Goal: Transaction & Acquisition: Purchase product/service

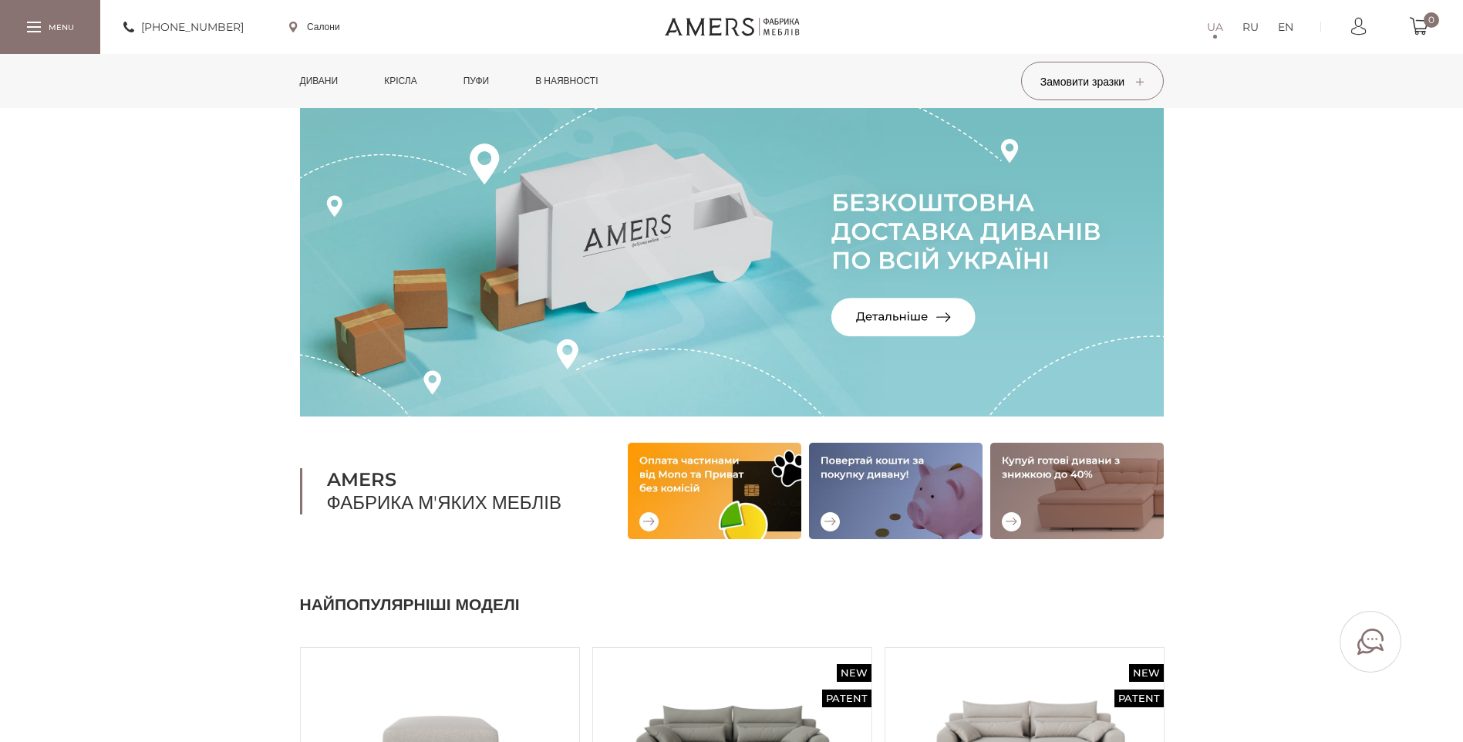
click at [329, 82] on link "Дивани" at bounding box center [319, 81] width 62 height 54
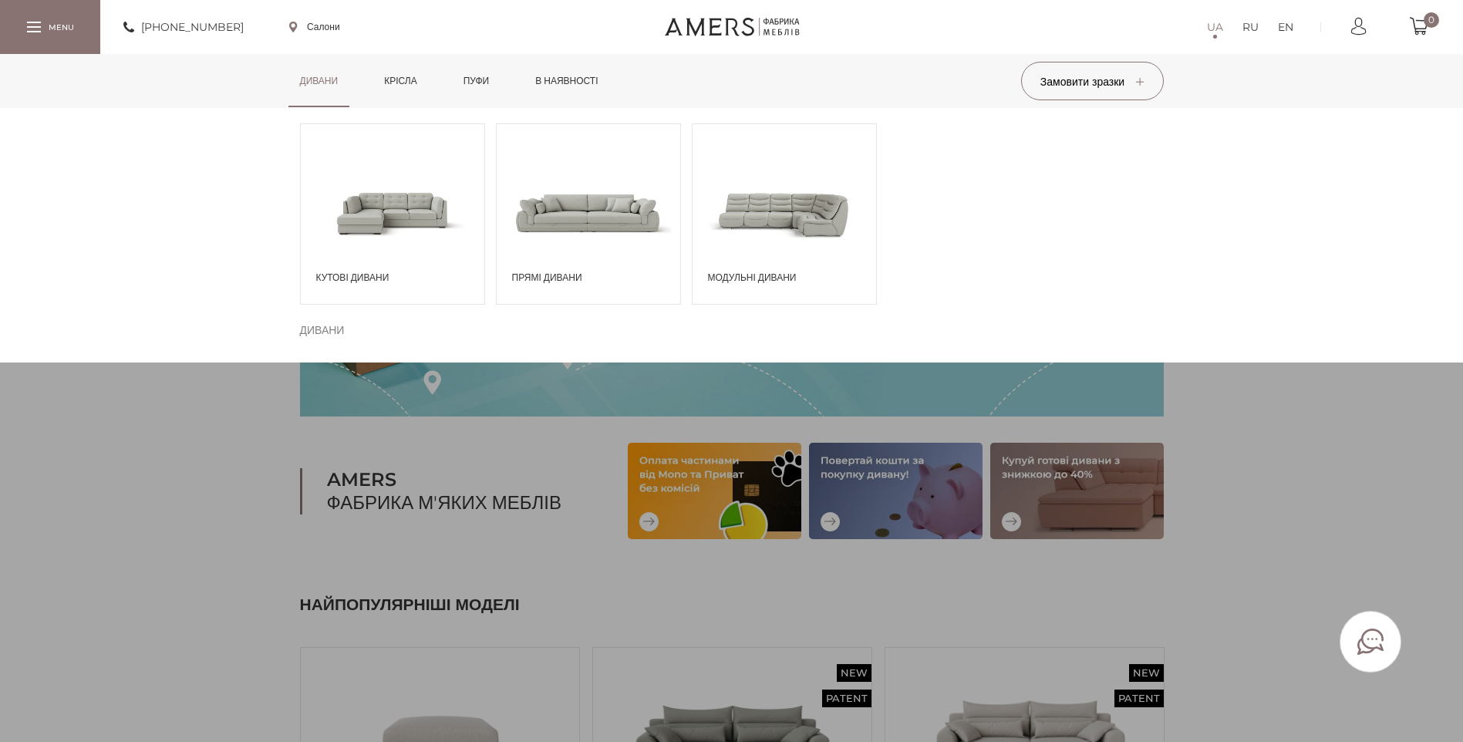
click at [390, 199] on span at bounding box center [393, 212] width 184 height 107
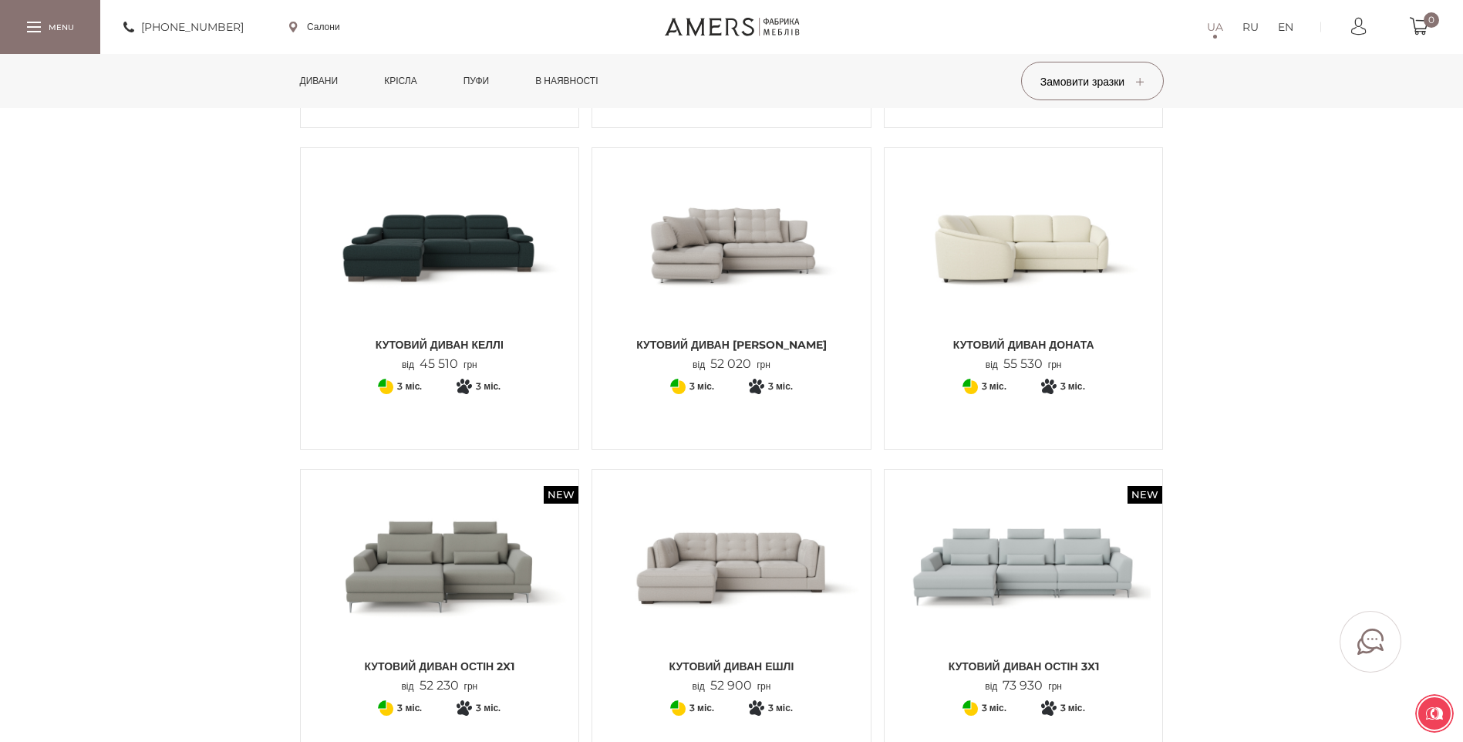
scroll to position [771, 0]
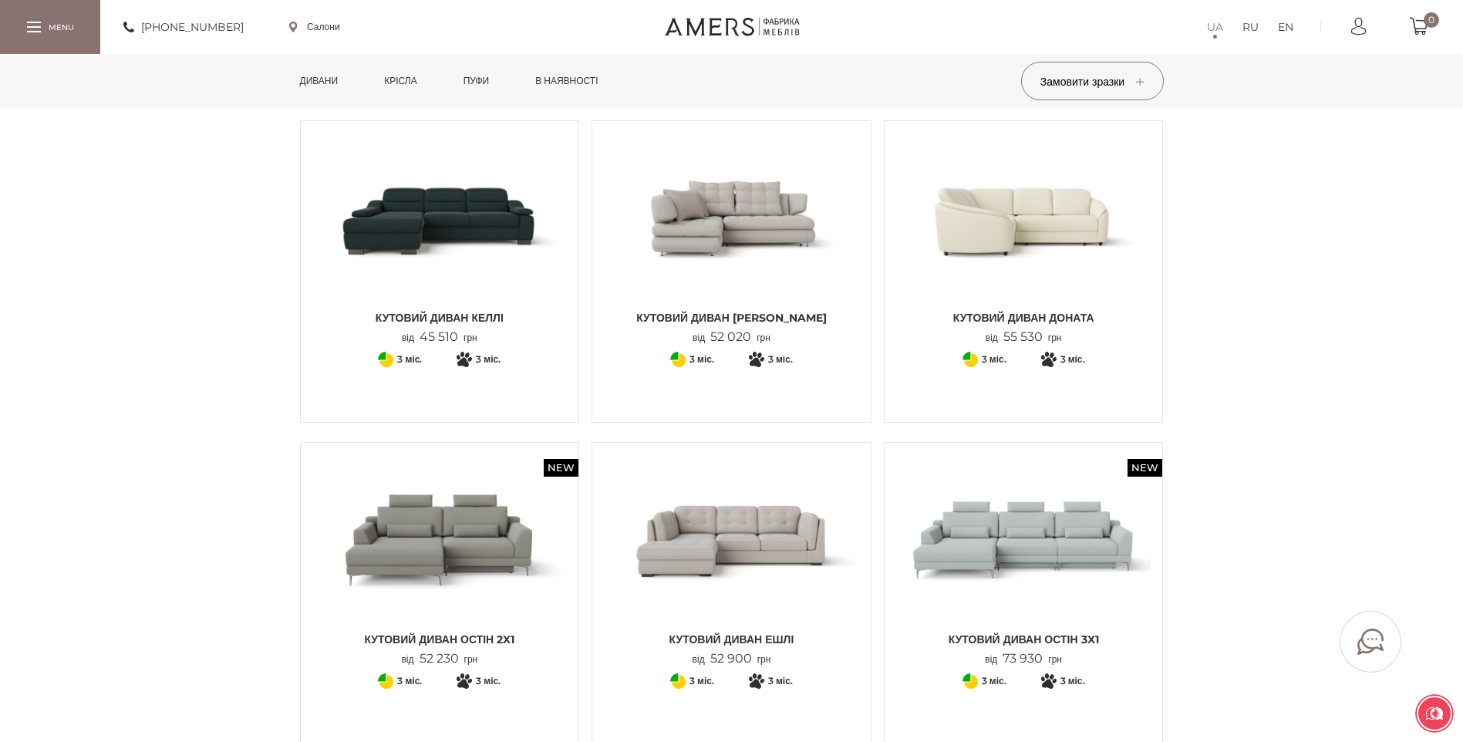
click at [741, 497] on img at bounding box center [731, 539] width 255 height 170
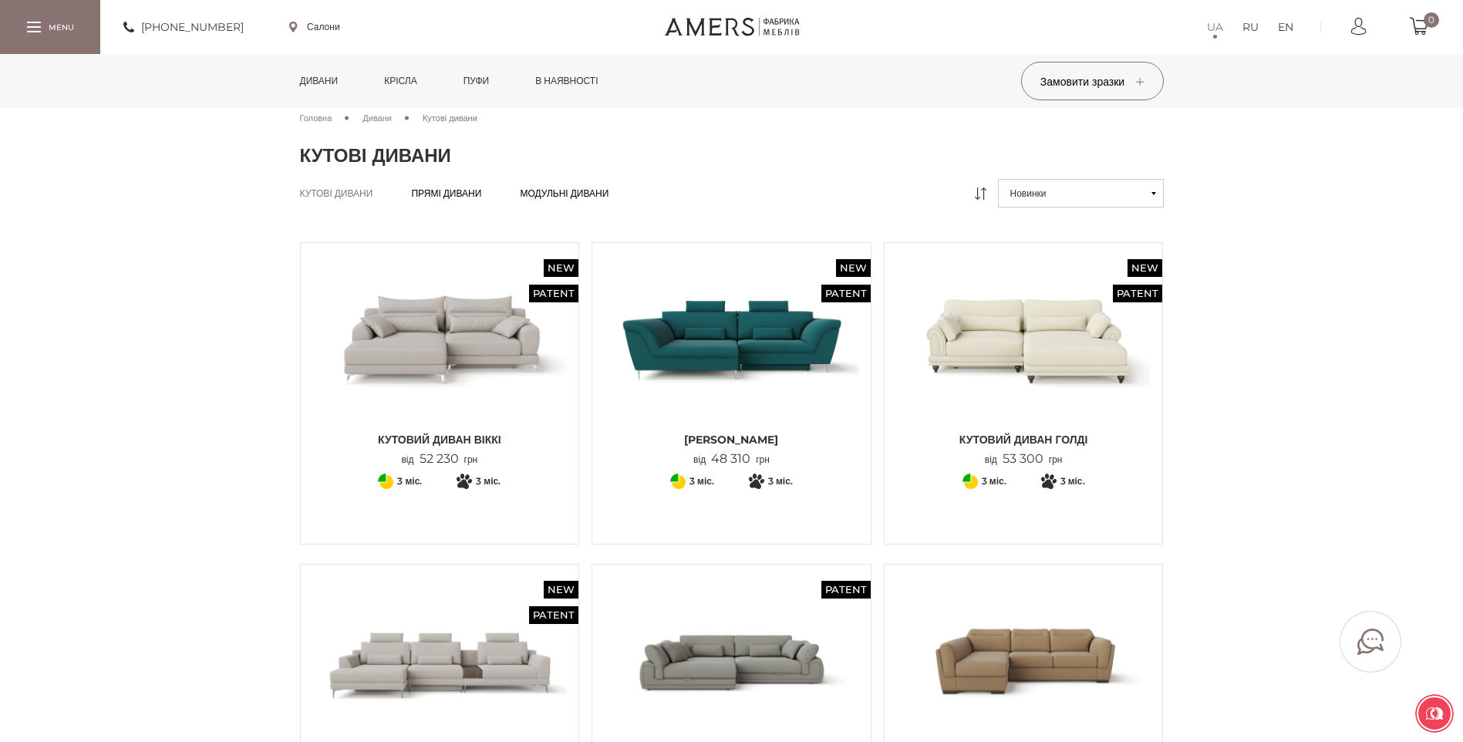
scroll to position [0, 0]
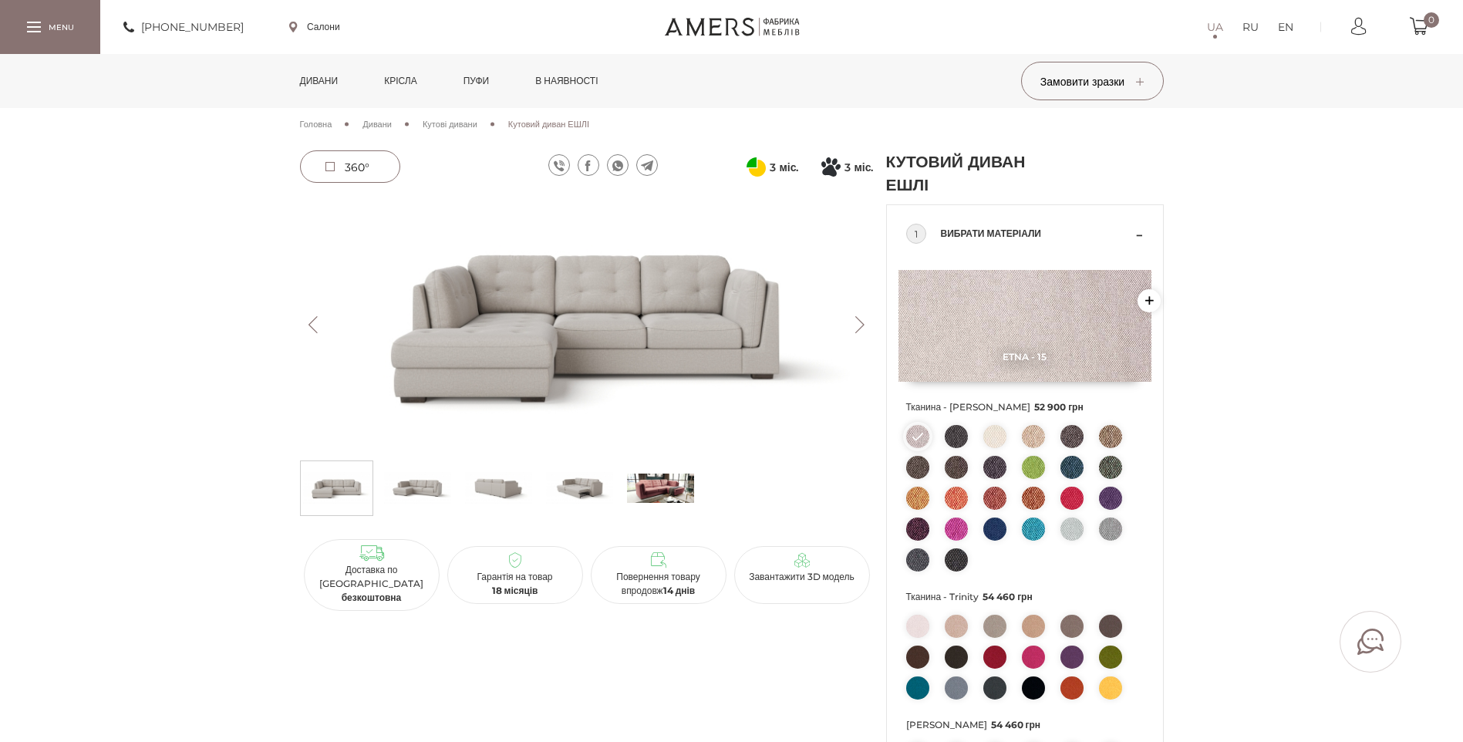
click at [650, 311] on img at bounding box center [587, 325] width 574 height 256
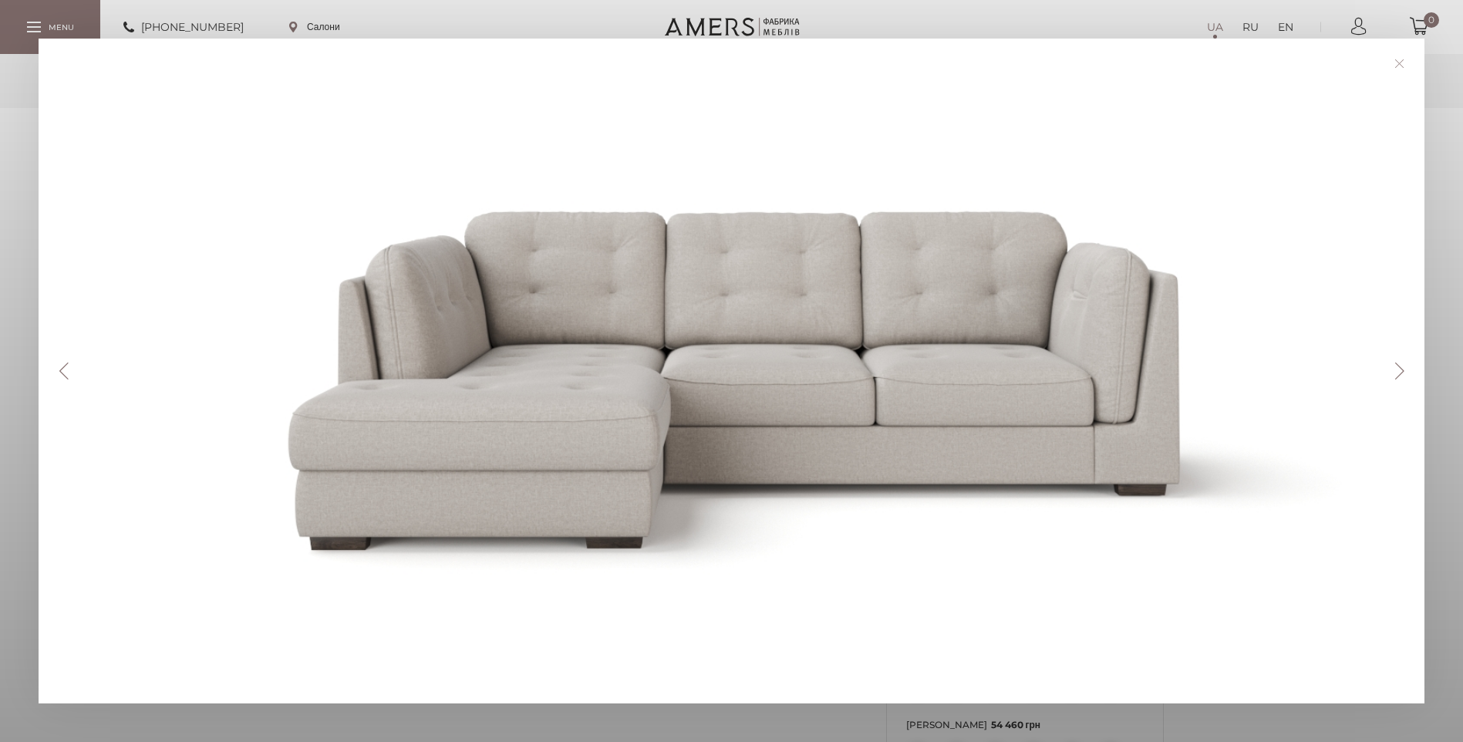
click at [1399, 373] on button "Next" at bounding box center [1399, 371] width 27 height 17
